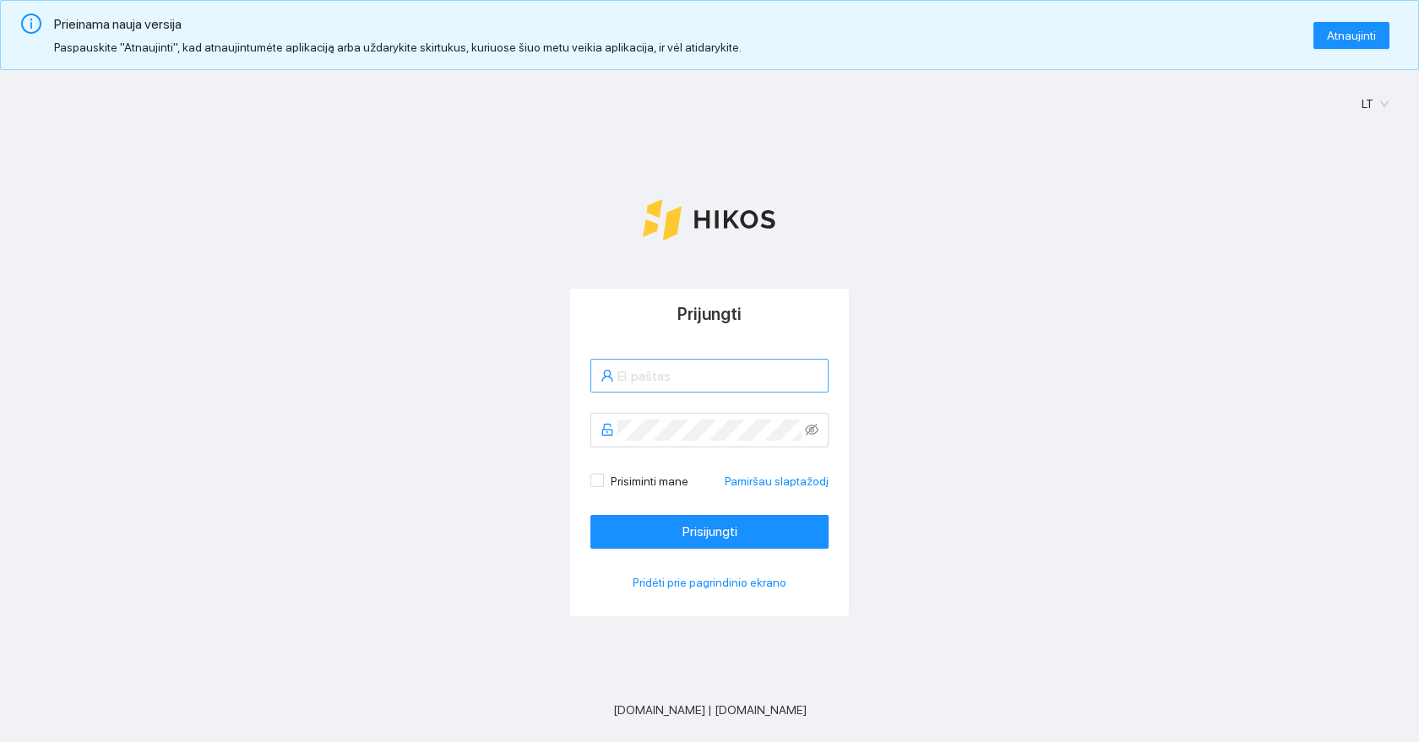
click at [681, 370] on input "text" at bounding box center [717, 376] width 201 height 21
click at [767, 262] on div "LT Prijungti Prisiminti mane Pamiršau slaptažodį Prisijungti Pridėti prie pagri…" at bounding box center [709, 441] width 1419 height 742
click at [912, 133] on div "LT Prijungti Prisiminti mane Pamiršau slaptažodį Prisijungti Pridėti prie pagri…" at bounding box center [709, 441] width 1419 height 742
click at [1359, 29] on span "Atnaujinti" at bounding box center [1351, 35] width 49 height 19
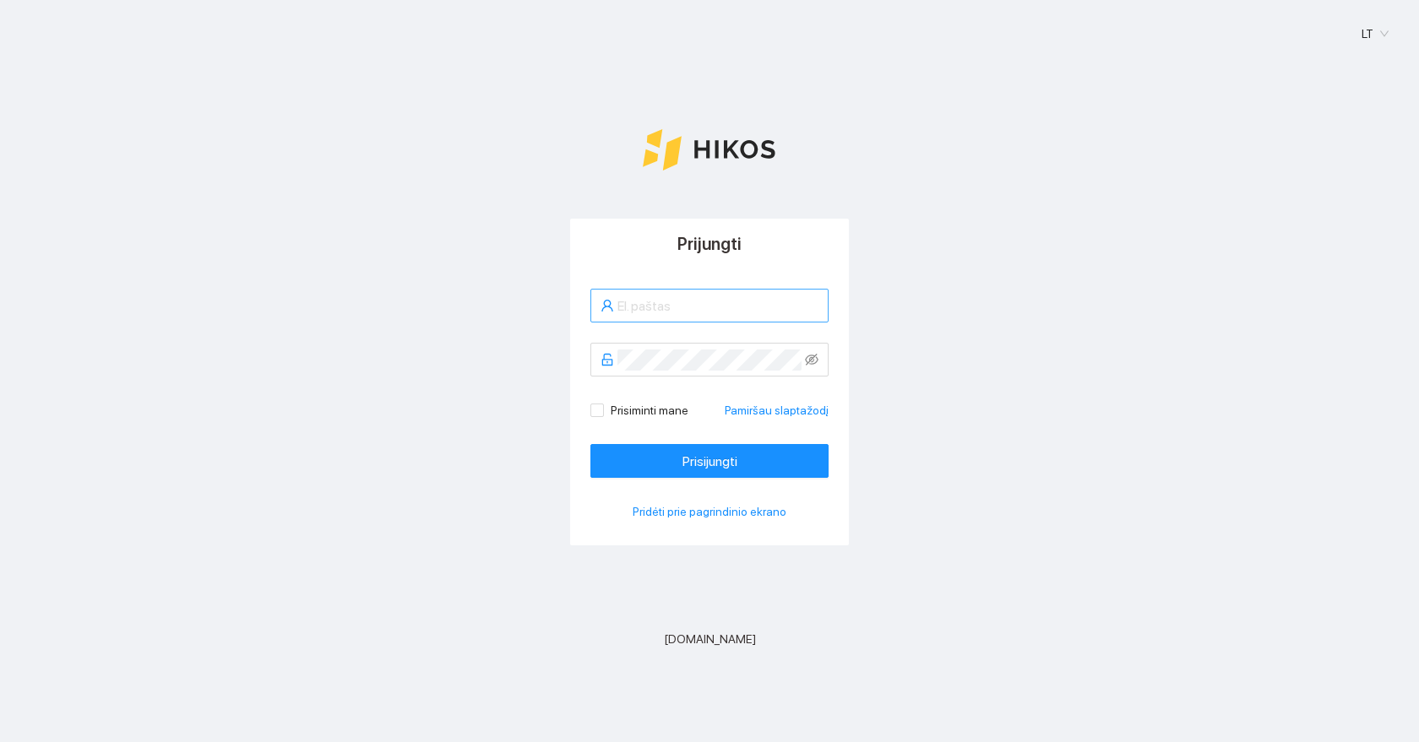
click at [694, 317] on span at bounding box center [709, 306] width 238 height 34
click at [702, 303] on input "text" at bounding box center [717, 306] width 201 height 21
